Goal: Task Accomplishment & Management: Manage account settings

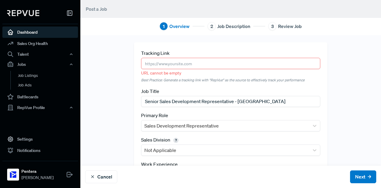
click at [26, 33] on link "Dashboard" at bounding box center [40, 32] width 76 height 11
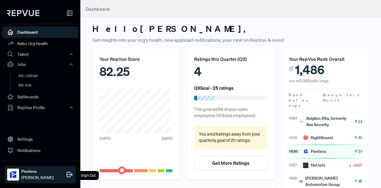
click at [30, 177] on span "[PERSON_NAME]" at bounding box center [37, 178] width 32 height 6
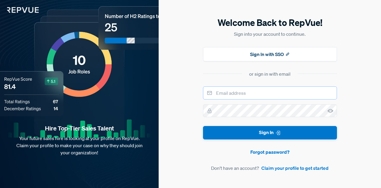
click at [265, 98] on input "email" at bounding box center [270, 92] width 134 height 13
type input "[PERSON_NAME][EMAIL_ADDRESS][PERSON_NAME][DOMAIN_NAME]"
click at [247, 103] on form "[PERSON_NAME][EMAIL_ADDRESS][PERSON_NAME][DOMAIN_NAME] Sign In Forgot password?…" at bounding box center [270, 128] width 134 height 85
click at [203, 126] on button "Sign In" at bounding box center [270, 132] width 134 height 13
click at [251, 94] on input "email" at bounding box center [270, 92] width 134 height 13
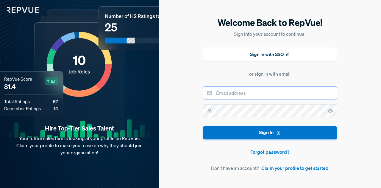
type input "[PERSON_NAME][EMAIL_ADDRESS][PERSON_NAME][DOMAIN_NAME]"
click at [203, 126] on button "Sign In" at bounding box center [270, 132] width 134 height 13
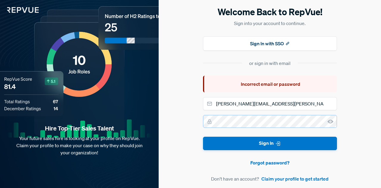
click at [203, 137] on button "Sign In" at bounding box center [270, 143] width 134 height 13
click at [312, 12] on h5 "Welcome Back to RepVue!" at bounding box center [270, 12] width 134 height 13
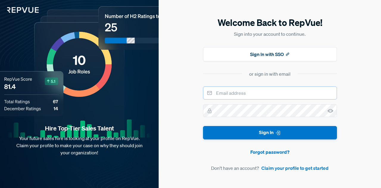
click at [251, 89] on input "email" at bounding box center [270, 92] width 134 height 13
type input "[PERSON_NAME][EMAIL_ADDRESS][PERSON_NAME][DOMAIN_NAME]"
click at [272, 151] on link "Forgot password?" at bounding box center [270, 151] width 134 height 7
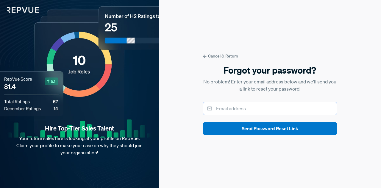
click at [269, 109] on input "email" at bounding box center [270, 108] width 134 height 13
type input "[PERSON_NAME][EMAIL_ADDRESS][PERSON_NAME][DOMAIN_NAME]"
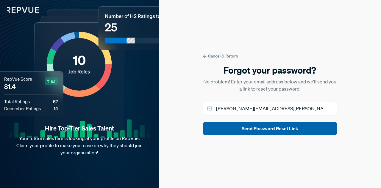
click at [279, 129] on button "Send Password Reset Link" at bounding box center [270, 128] width 134 height 13
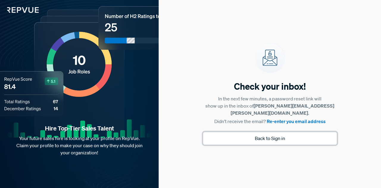
click at [284, 140] on button "Back to Sign in" at bounding box center [270, 138] width 134 height 13
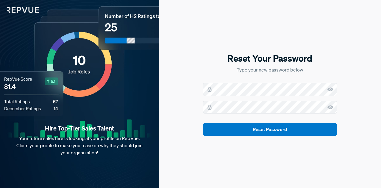
click at [326, 72] on p "Type your new password below" at bounding box center [270, 69] width 134 height 7
click at [344, 66] on div "Reset Your Password Type your new password below Reset Password" at bounding box center [270, 94] width 223 height 188
click at [203, 123] on button "Reset Password" at bounding box center [270, 129] width 134 height 13
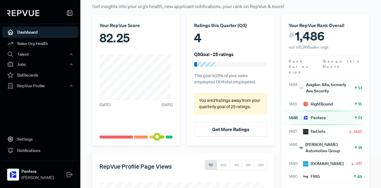
scroll to position [126, 0]
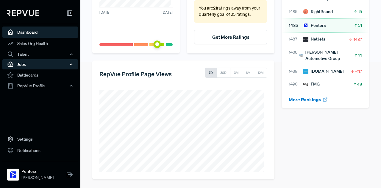
click at [47, 63] on div "Jobs" at bounding box center [40, 64] width 76 height 10
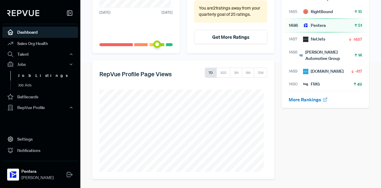
click at [45, 78] on link "Job Listings" at bounding box center [48, 76] width 76 height 10
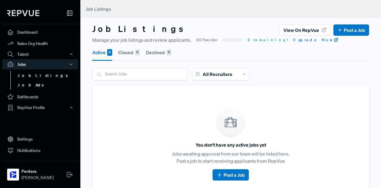
click at [19, 85] on link "Job Ads" at bounding box center [48, 85] width 76 height 10
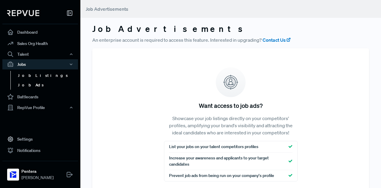
click at [26, 80] on link "Job Listings" at bounding box center [48, 76] width 76 height 10
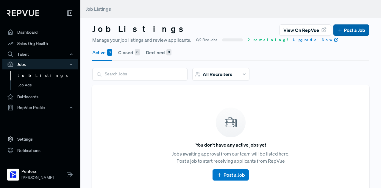
click at [343, 31] on link "Post a Job" at bounding box center [351, 30] width 28 height 7
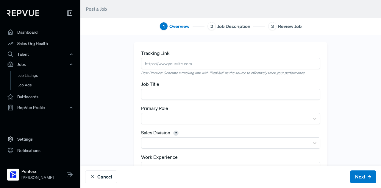
click at [158, 67] on input "text" at bounding box center [230, 63] width 179 height 11
click at [15, 108] on div "RepVue Profile" at bounding box center [40, 107] width 76 height 10
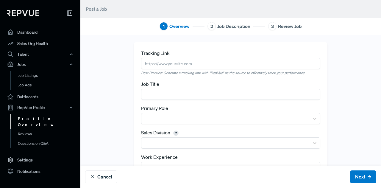
click at [34, 117] on link "Profile Overview" at bounding box center [48, 121] width 76 height 15
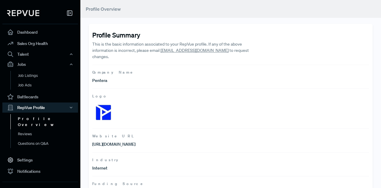
click at [67, 14] on use at bounding box center [69, 13] width 5 height 5
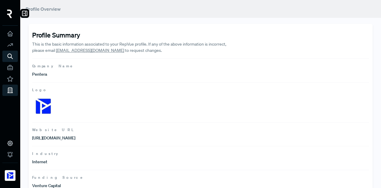
click at [6, 16] on div at bounding box center [9, 15] width 15 height 21
click at [12, 38] on link at bounding box center [9, 33] width 15 height 11
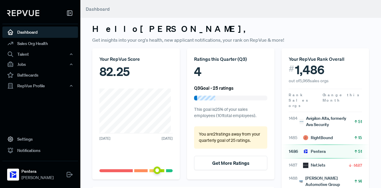
click at [203, 74] on div "4" at bounding box center [230, 72] width 73 height 18
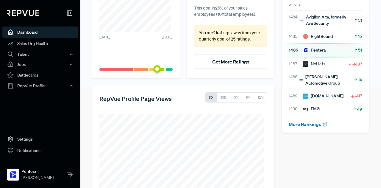
scroll to position [126, 0]
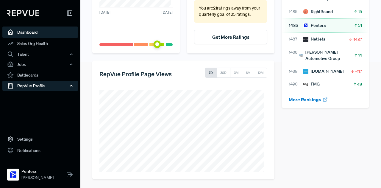
click at [49, 86] on div "RepVue Profile" at bounding box center [40, 86] width 76 height 10
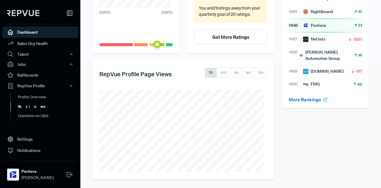
click at [49, 108] on link "Reviews" at bounding box center [48, 107] width 76 height 10
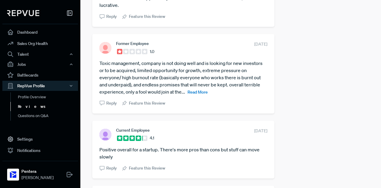
scroll to position [200, 0]
click at [203, 94] on span "Read More" at bounding box center [198, 91] width 20 height 5
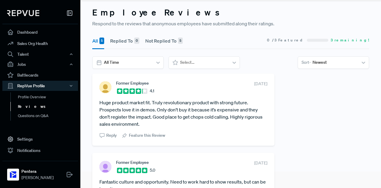
scroll to position [16, 0]
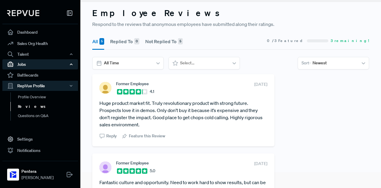
click at [41, 64] on div "Jobs" at bounding box center [40, 64] width 76 height 10
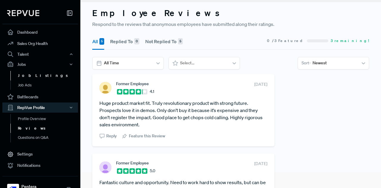
click at [41, 75] on link "Job Listings" at bounding box center [48, 76] width 76 height 10
